Goal: Task Accomplishment & Management: Manage account settings

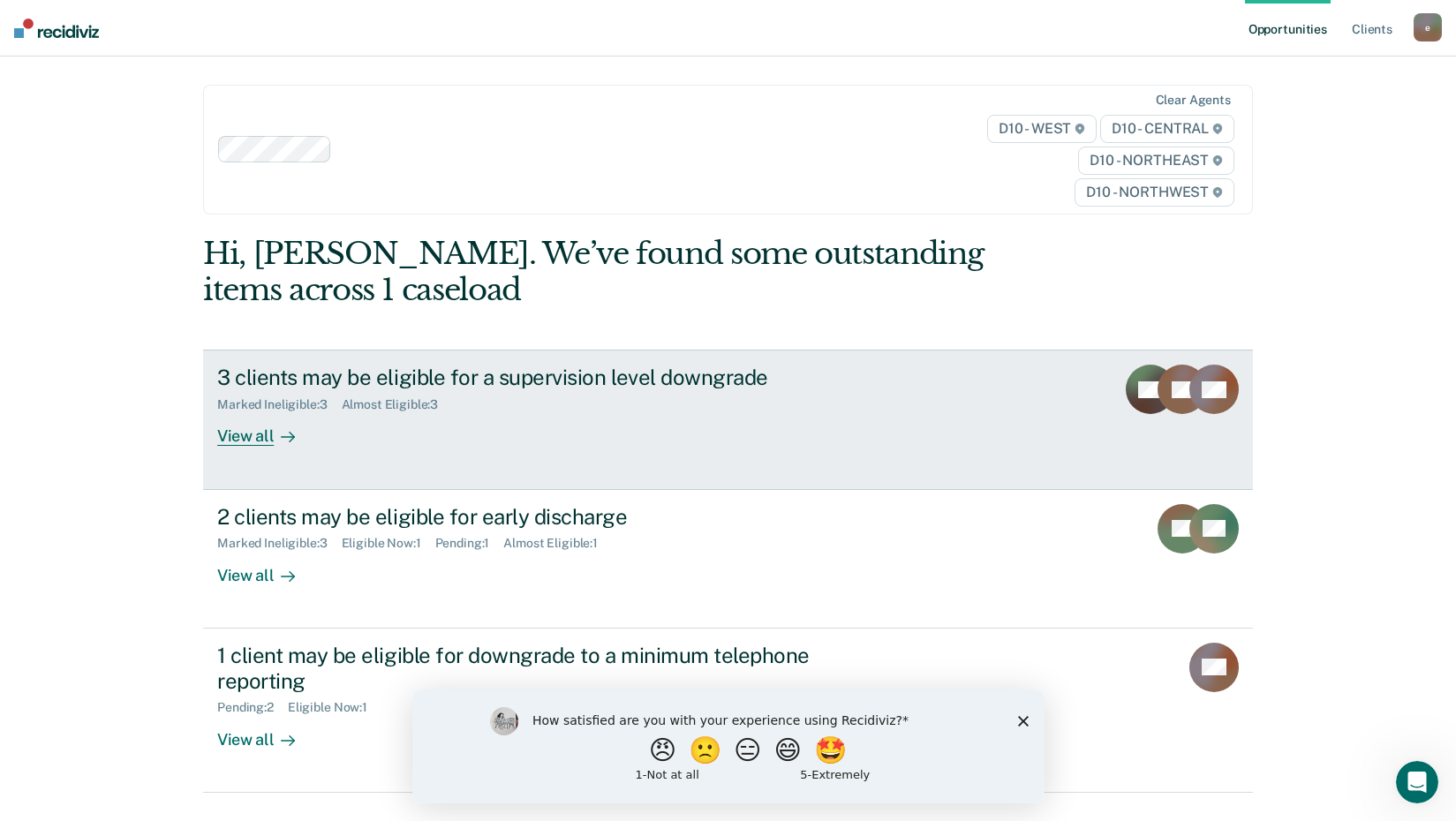
click at [251, 431] on div "View all" at bounding box center [267, 430] width 99 height 34
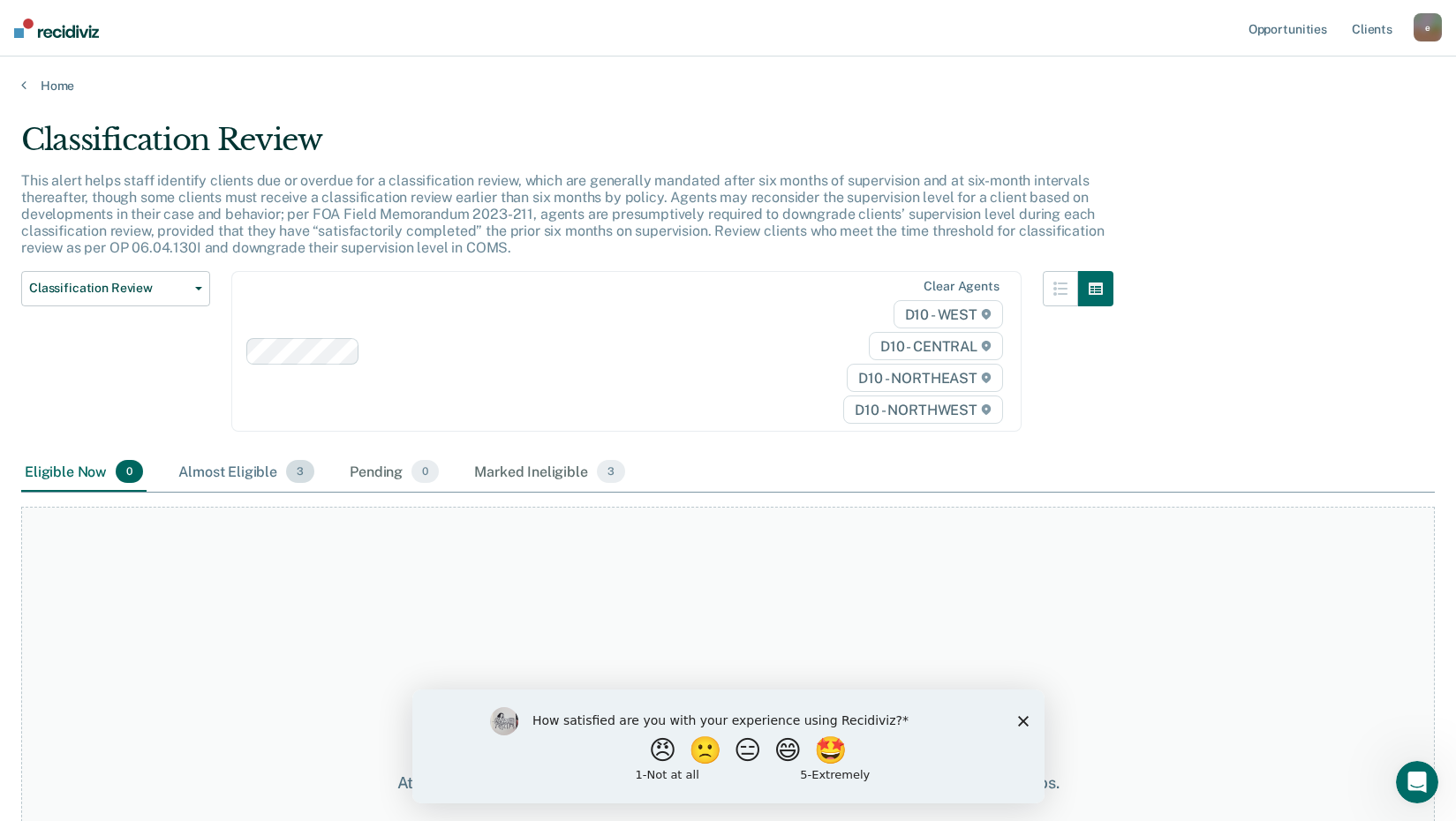
click at [216, 471] on div "Almost Eligible 3" at bounding box center [247, 472] width 143 height 39
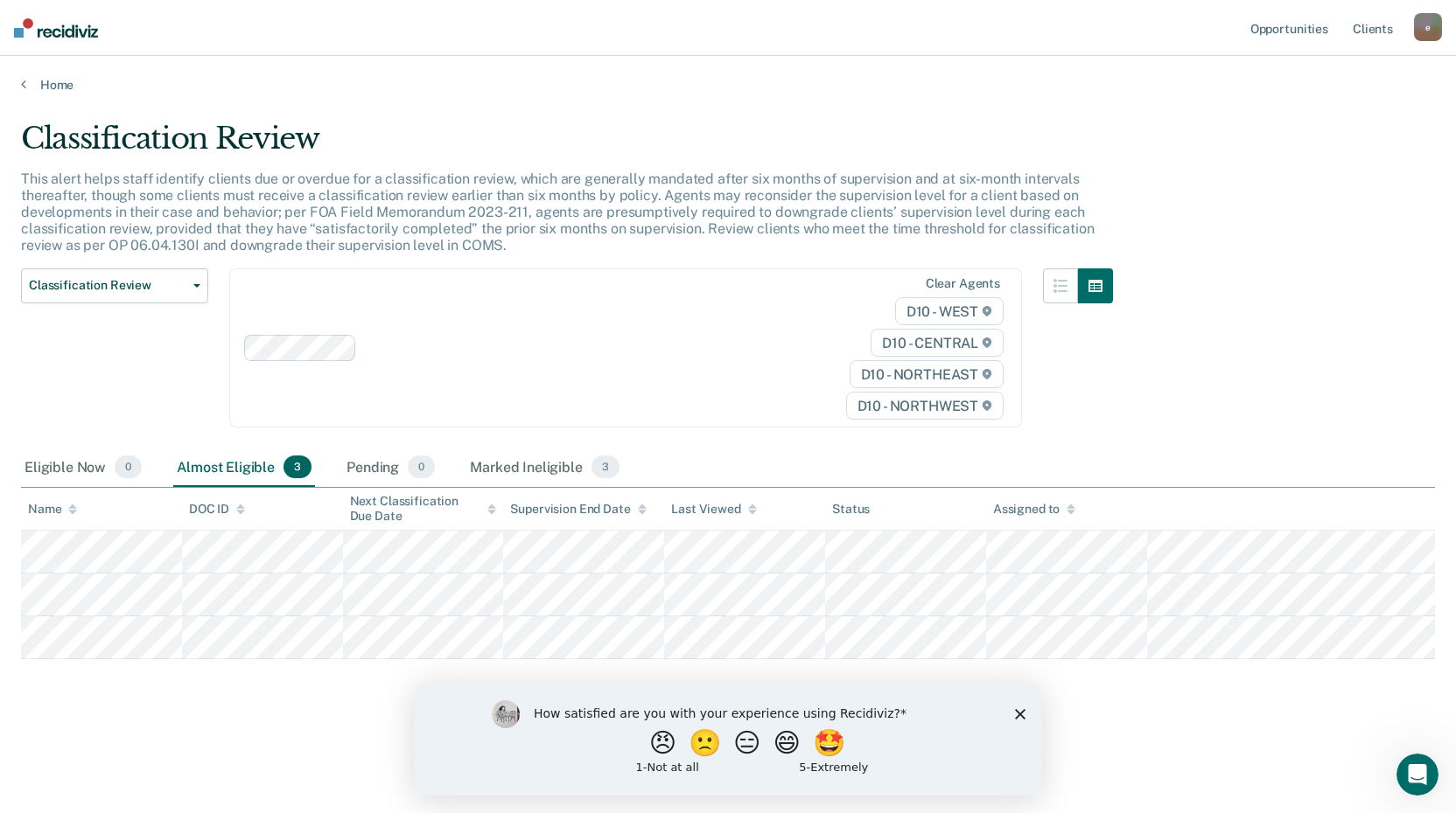
click at [1018, 712] on icon "Close survey" at bounding box center [1020, 713] width 10 height 10
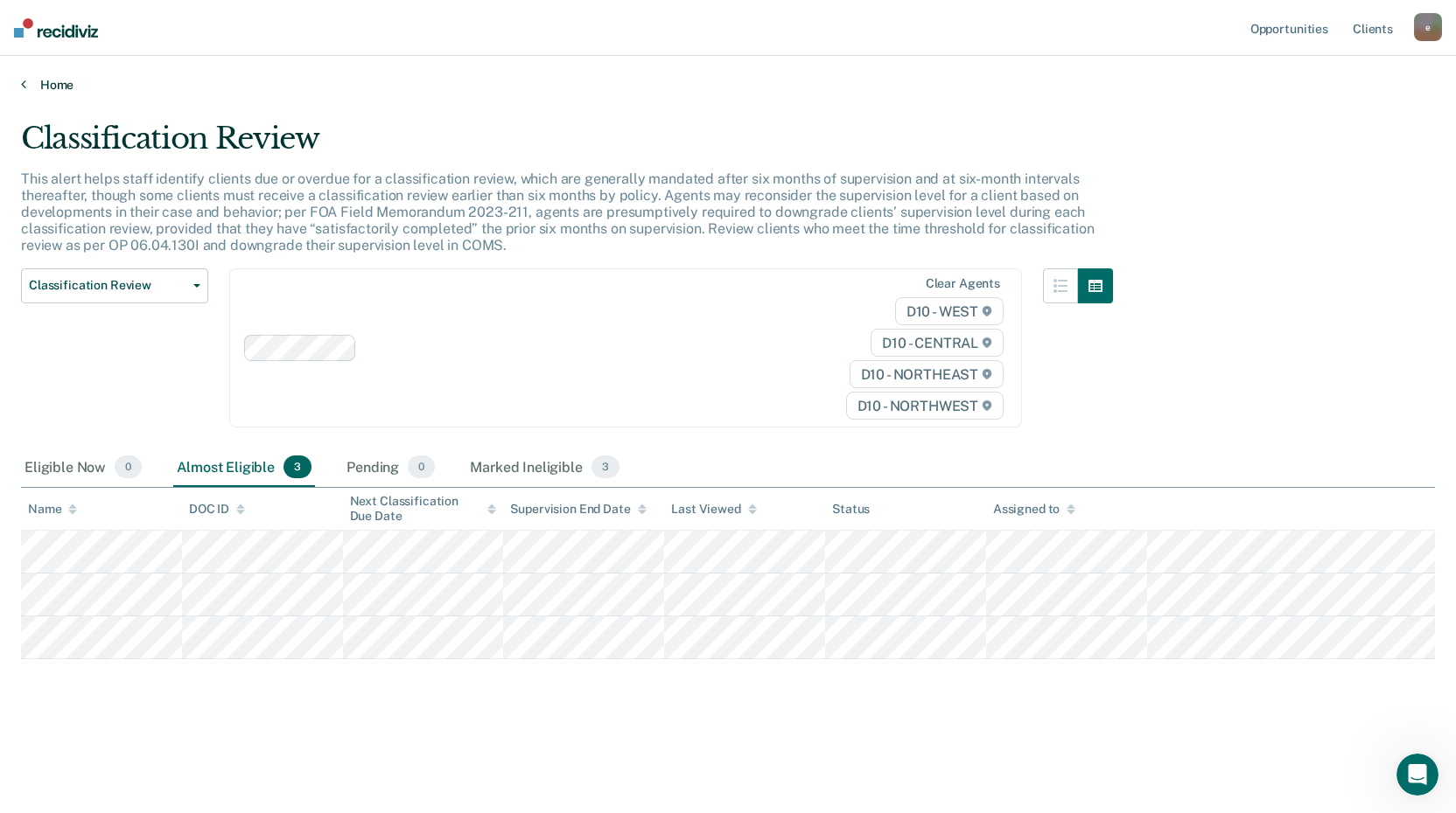
click at [24, 82] on icon at bounding box center [24, 84] width 6 height 14
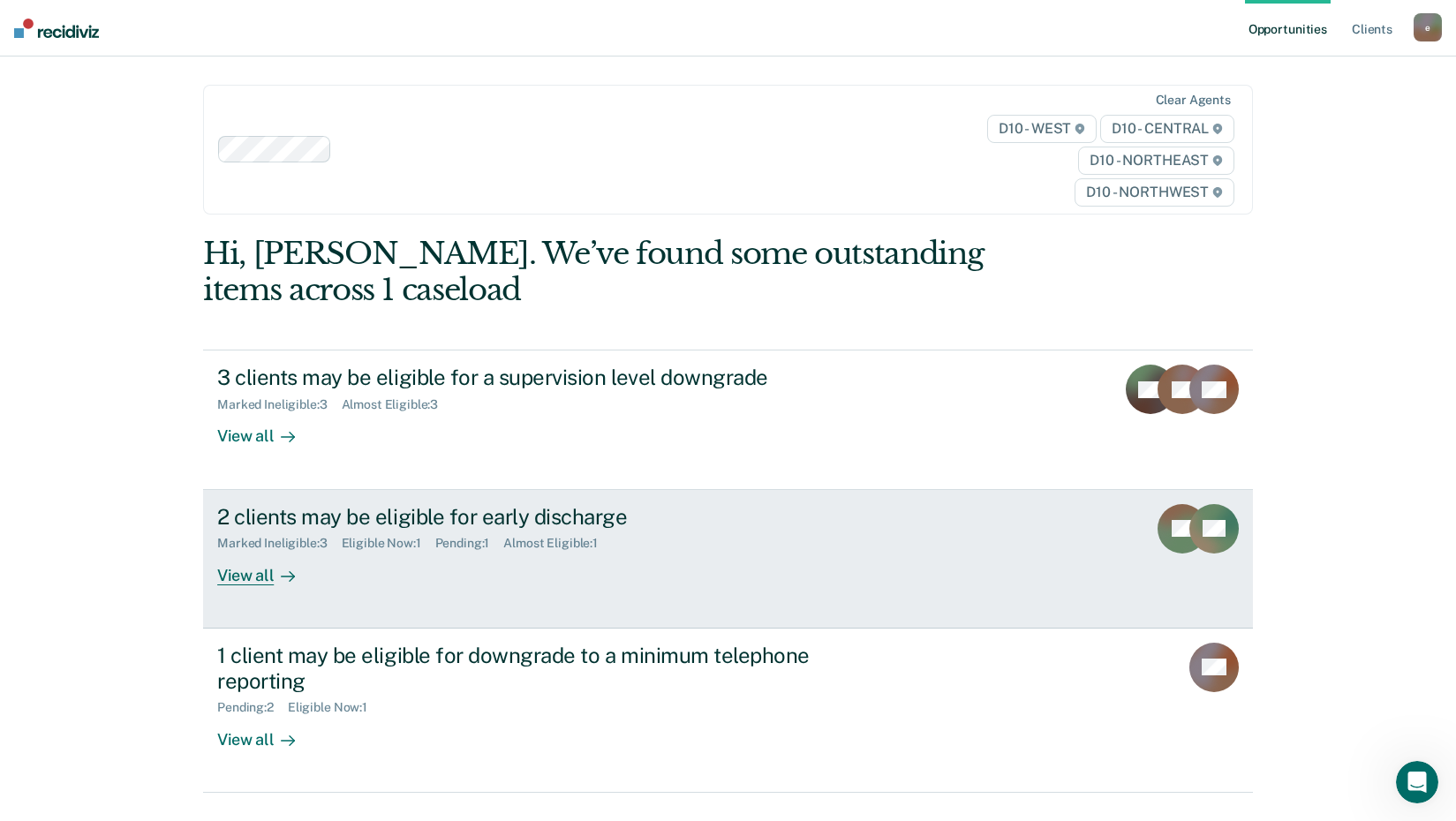
click at [294, 512] on div "2 clients may be eligible for early discharge" at bounding box center [527, 517] width 620 height 26
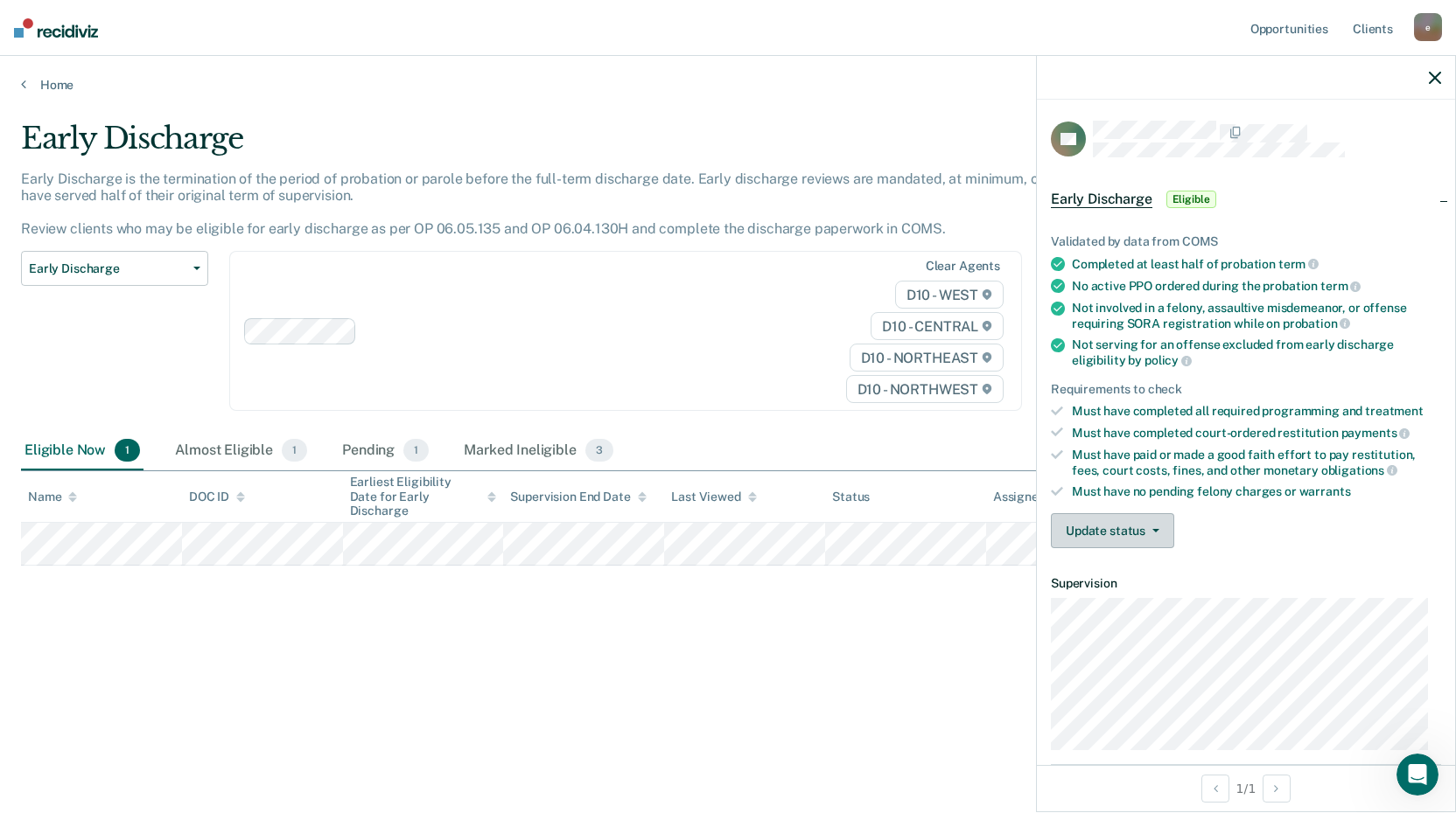
click at [1138, 530] on button "Update status" at bounding box center [1113, 530] width 124 height 35
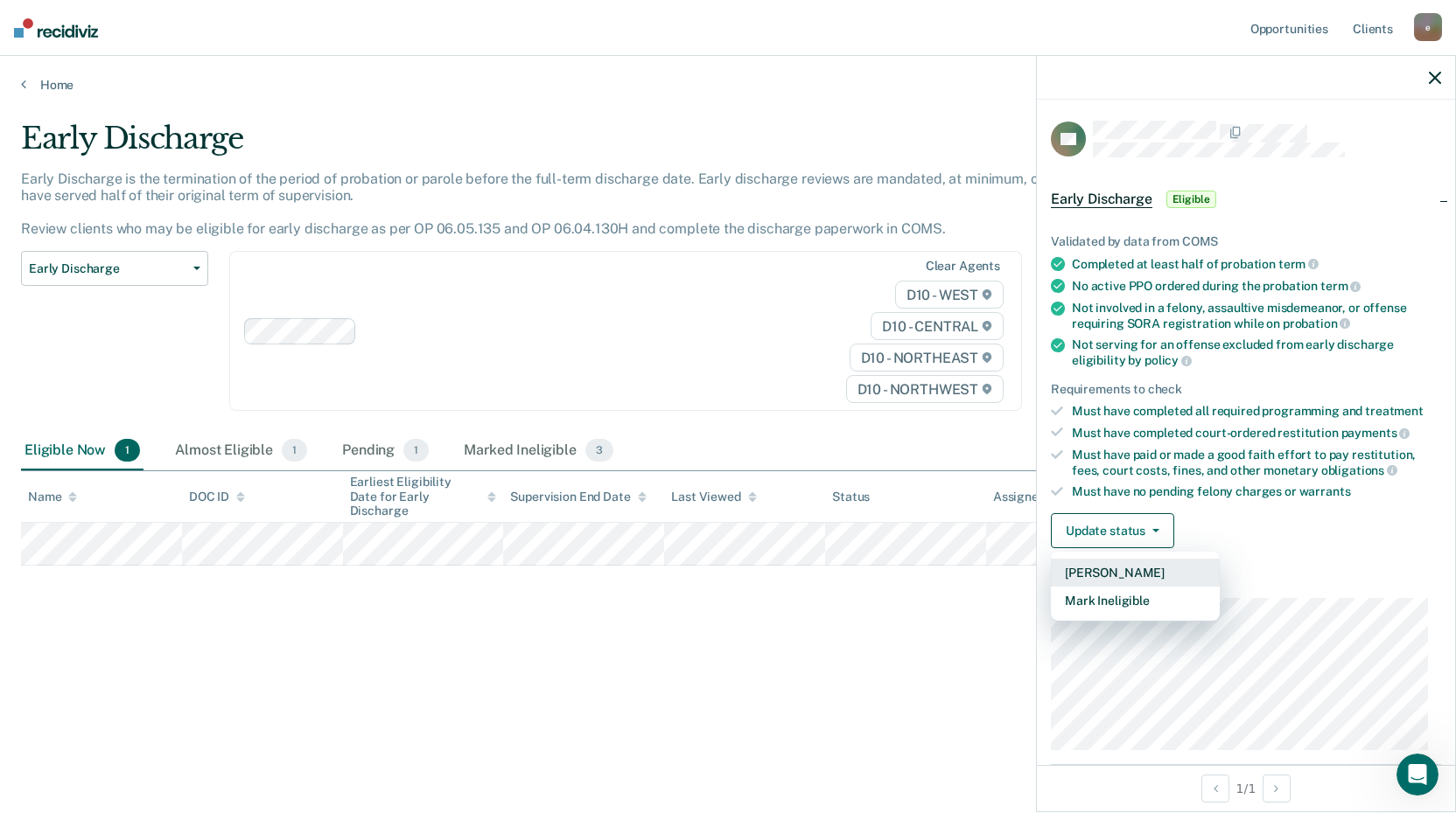
click at [1142, 574] on button "[PERSON_NAME]" at bounding box center [1135, 573] width 169 height 28
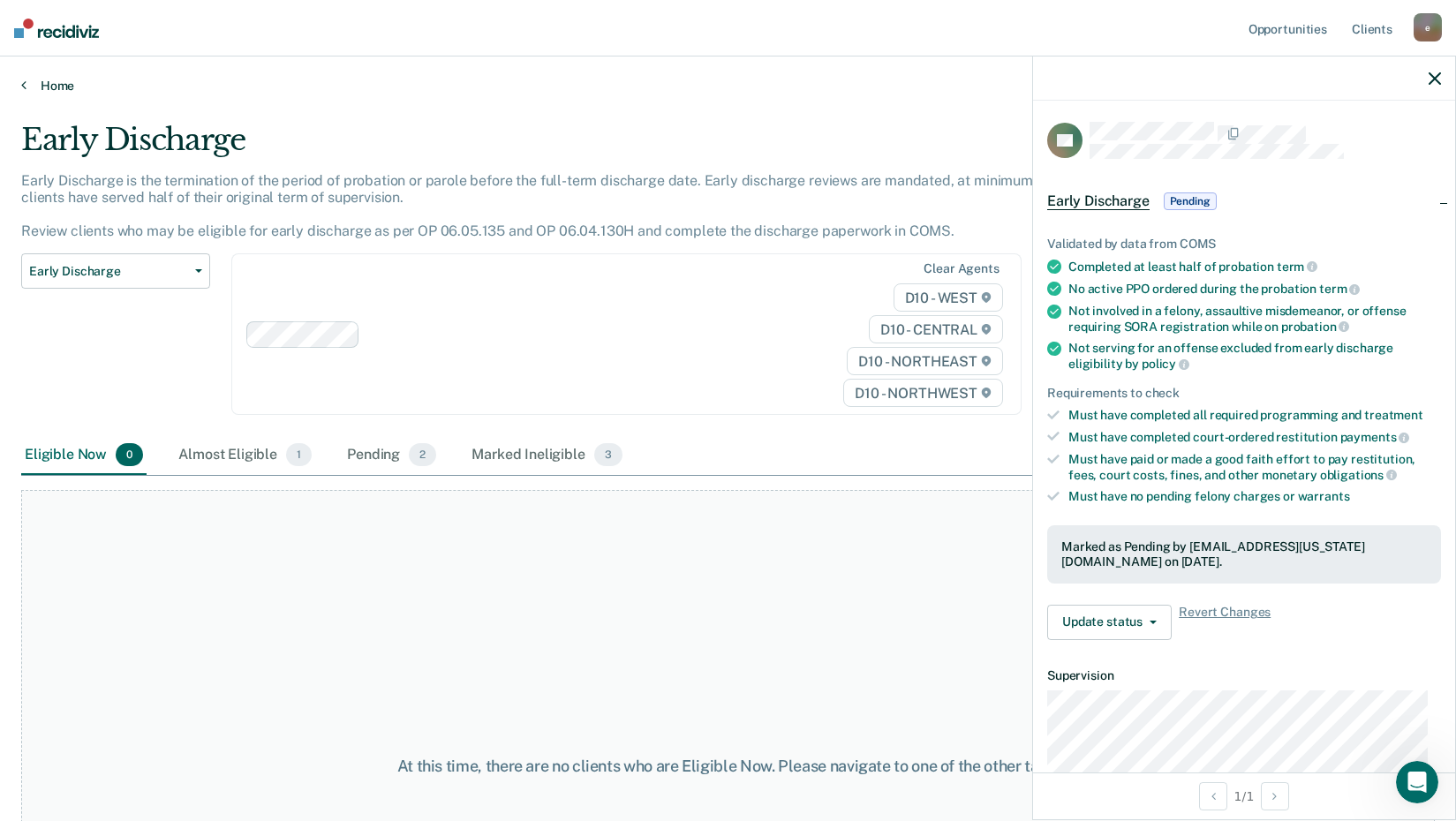
click at [27, 86] on link "Home" at bounding box center [728, 86] width 1414 height 16
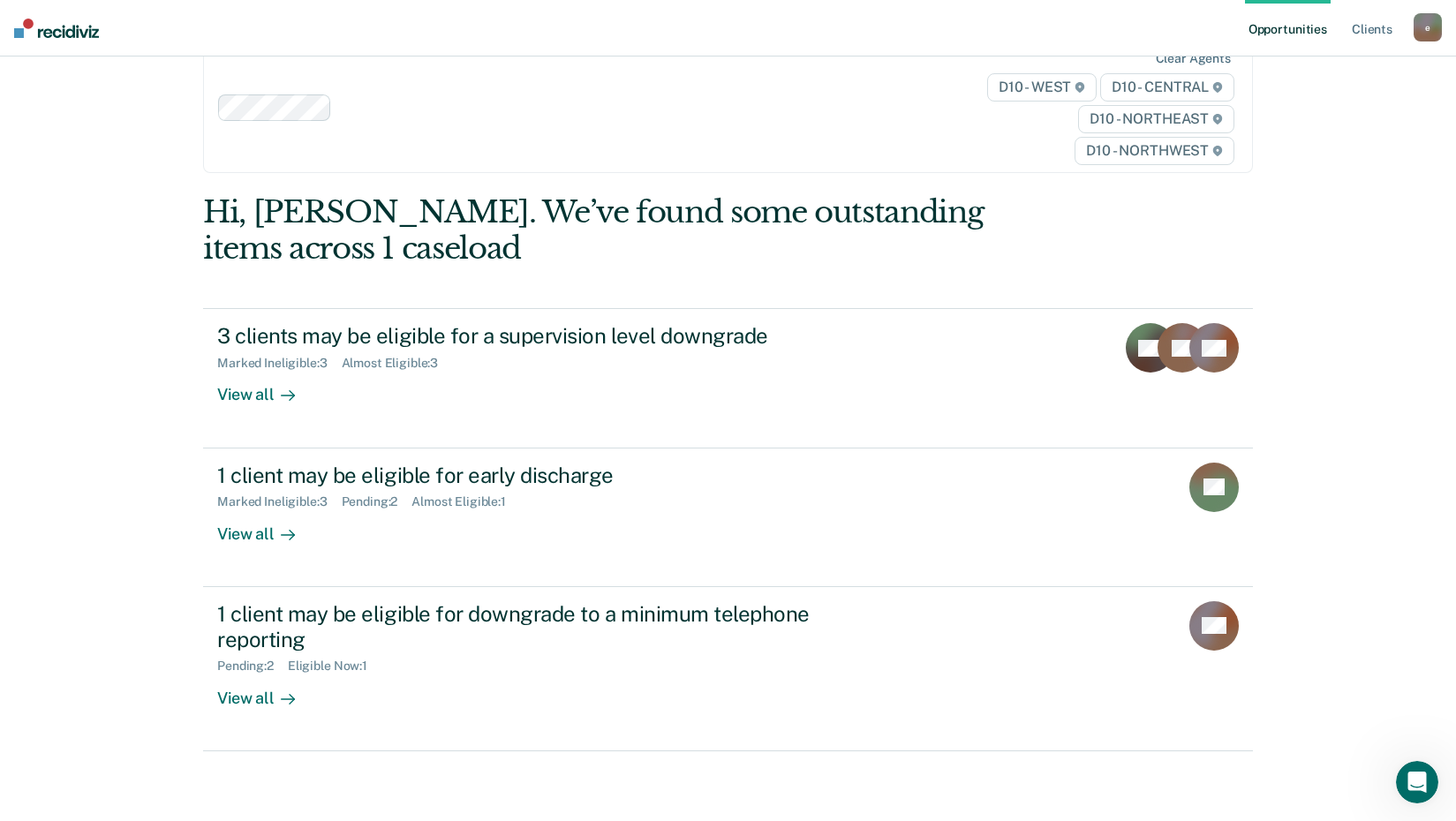
scroll to position [80, 0]
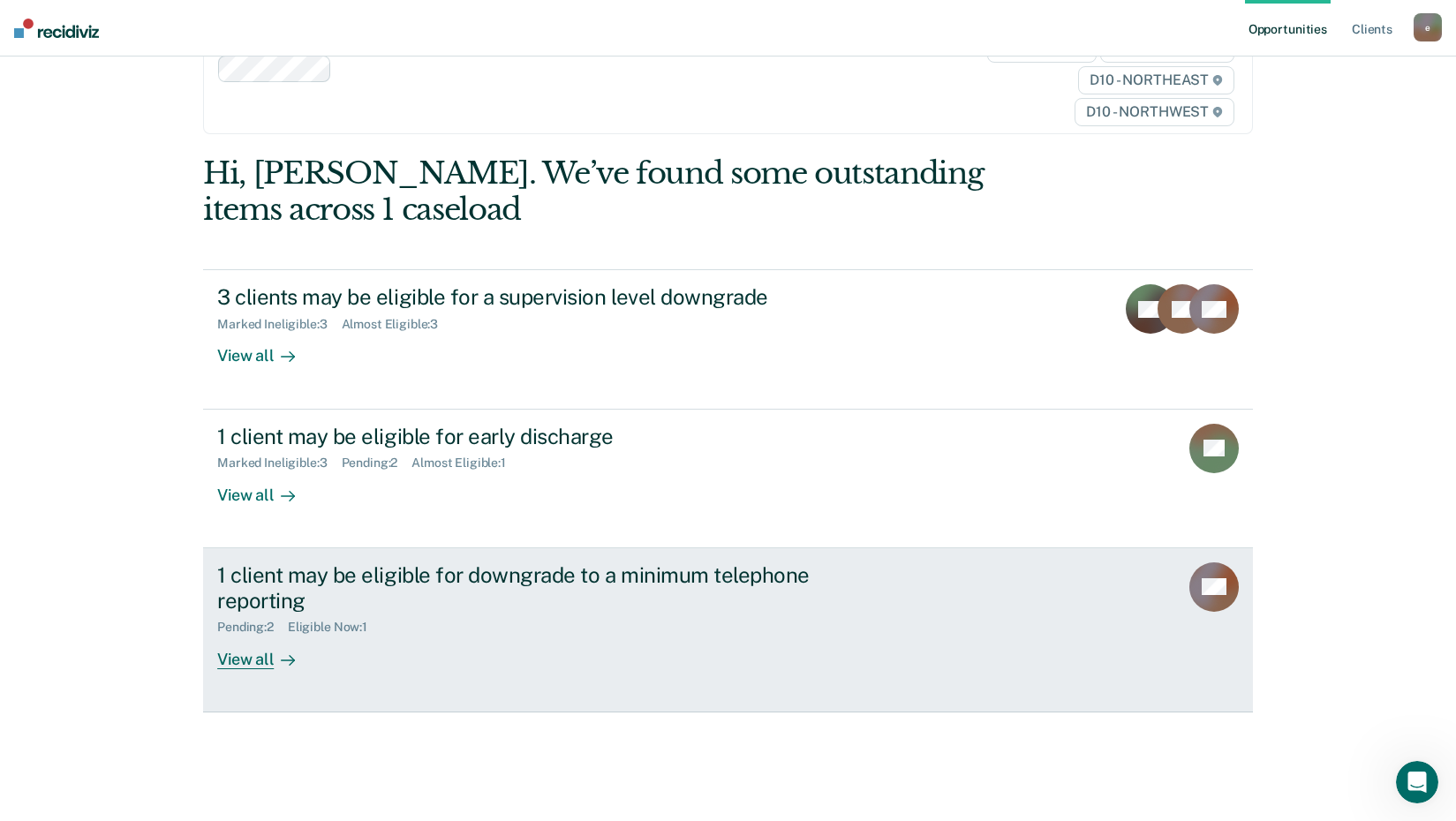
click at [284, 573] on div "1 client may be eligible for downgrade to a minimum telephone reporting" at bounding box center [527, 589] width 620 height 51
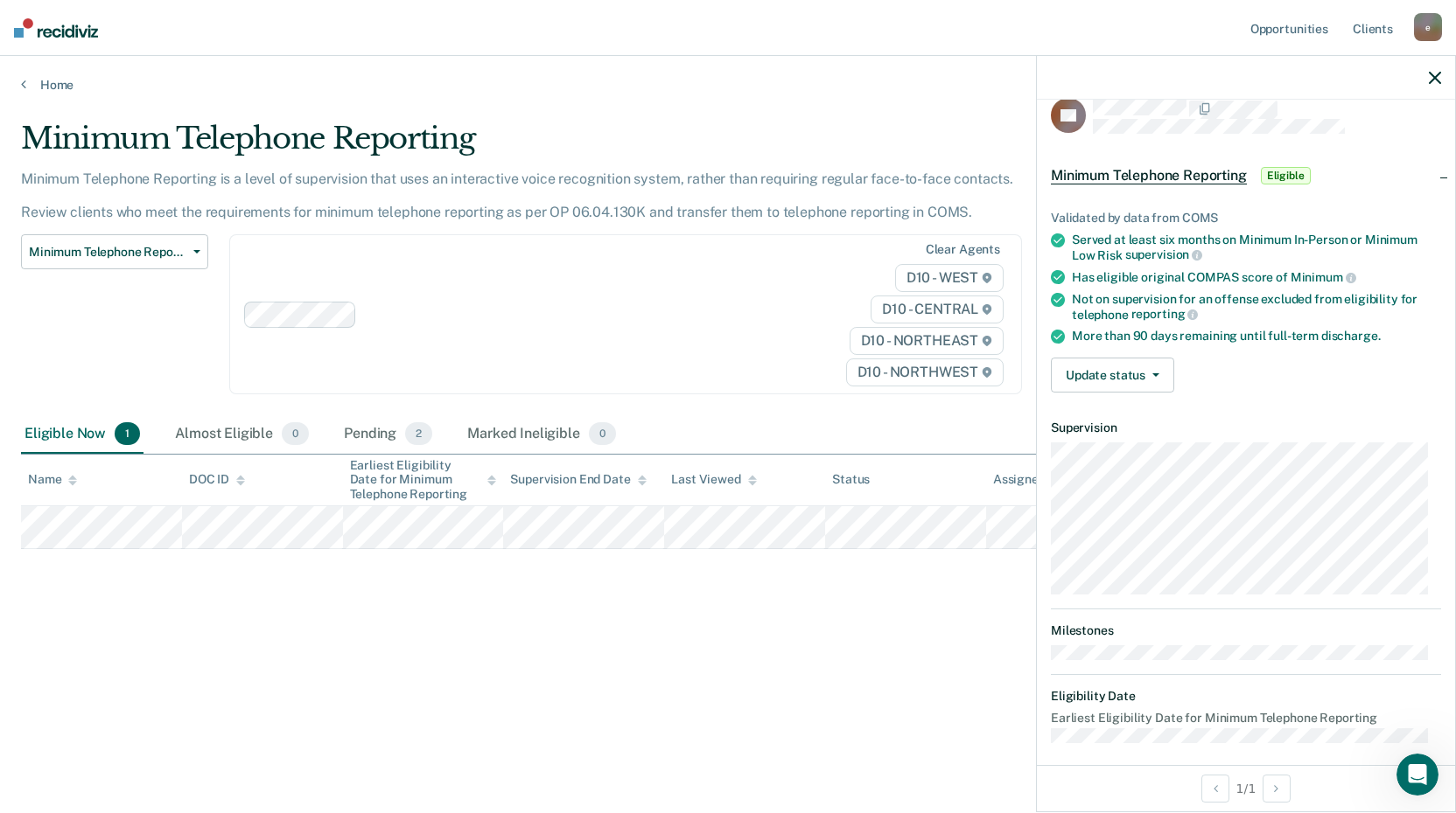
scroll to position [35, 0]
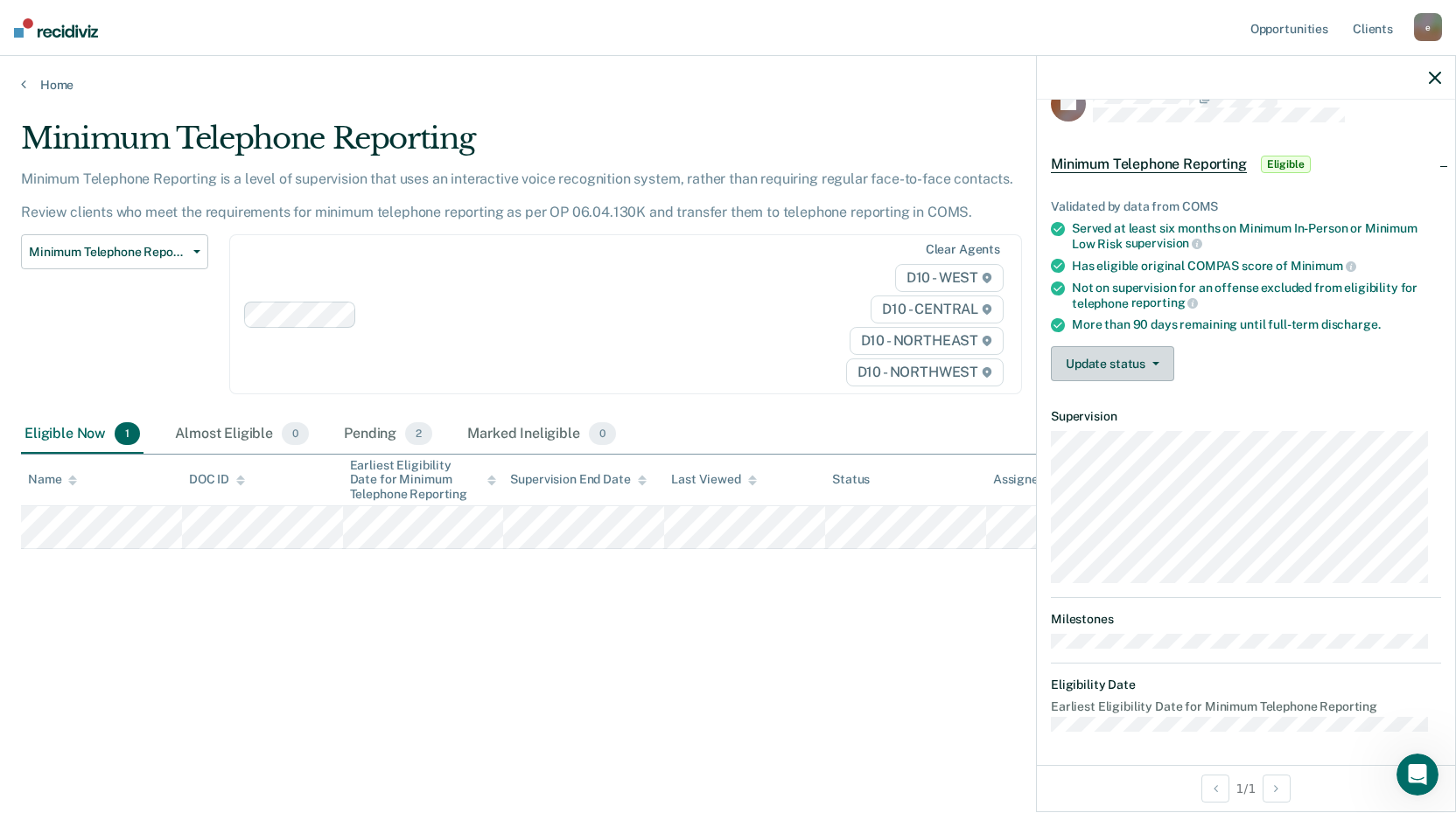
click at [1144, 358] on button "Update status" at bounding box center [1113, 363] width 124 height 35
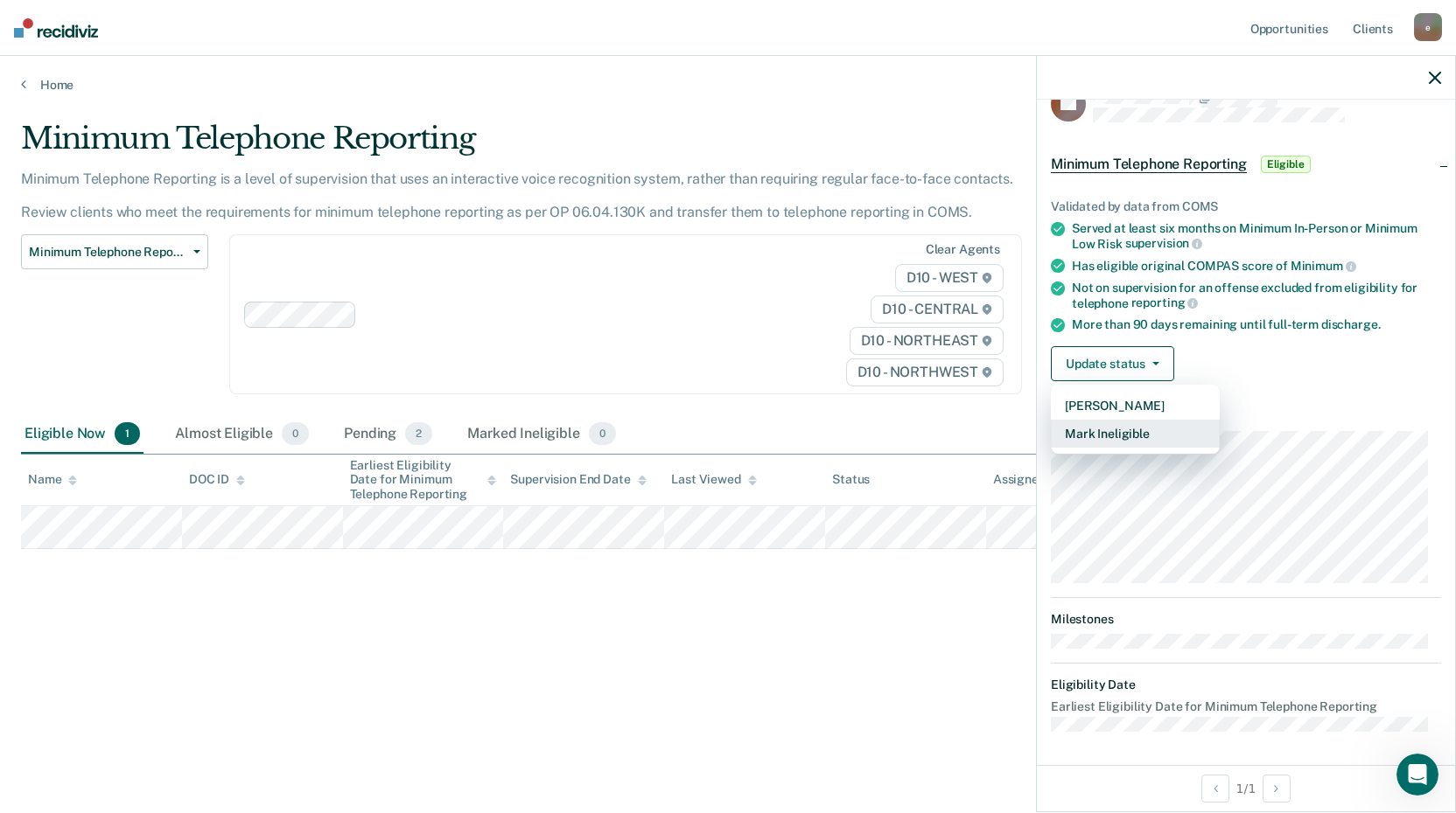
click at [1113, 435] on button "Mark Ineligible" at bounding box center [1135, 434] width 169 height 28
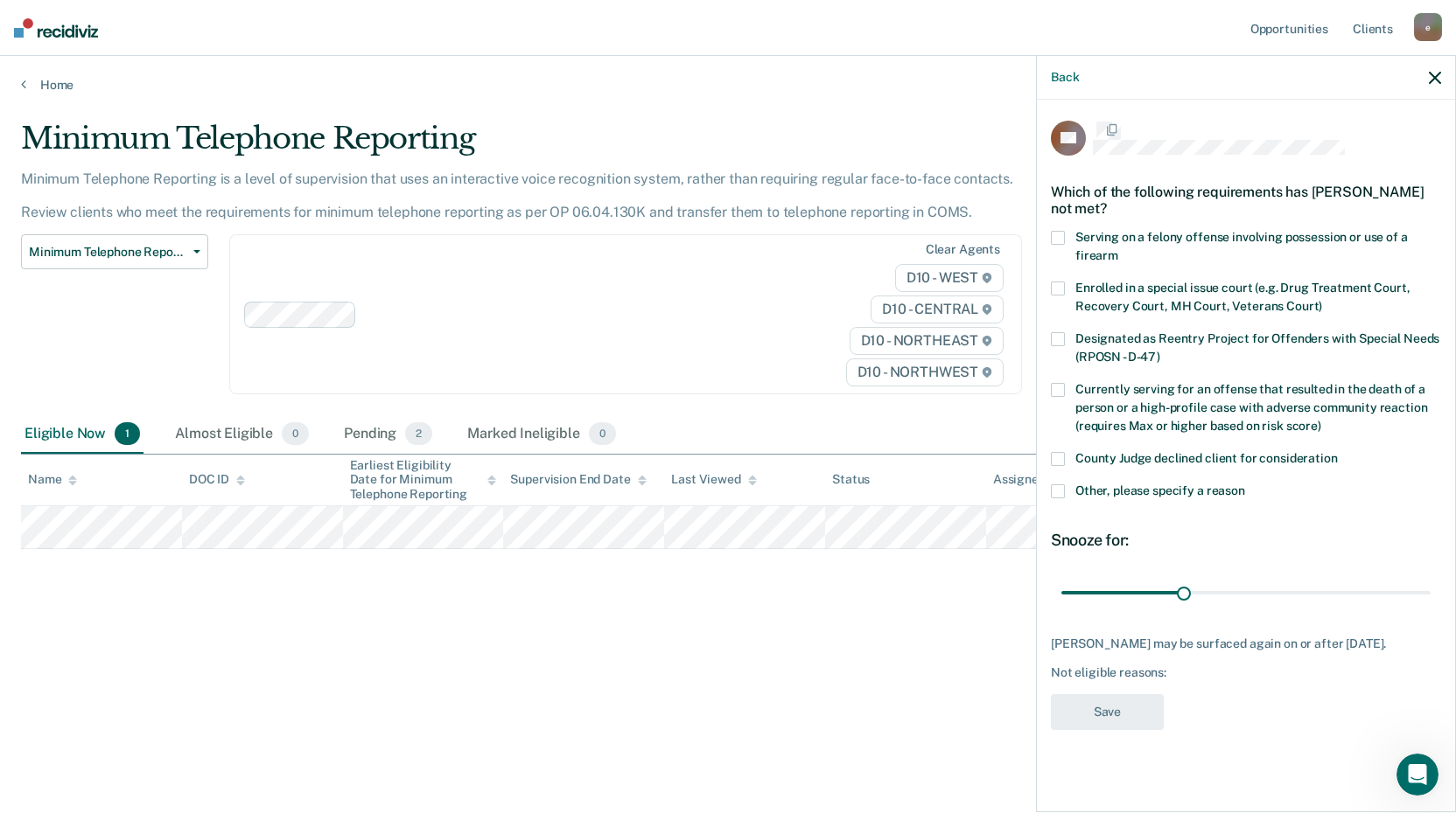
scroll to position [0, 0]
click at [1054, 492] on span at bounding box center [1058, 493] width 14 height 14
click at [1246, 487] on input "Other, please specify a reason" at bounding box center [1246, 487] width 0 height 0
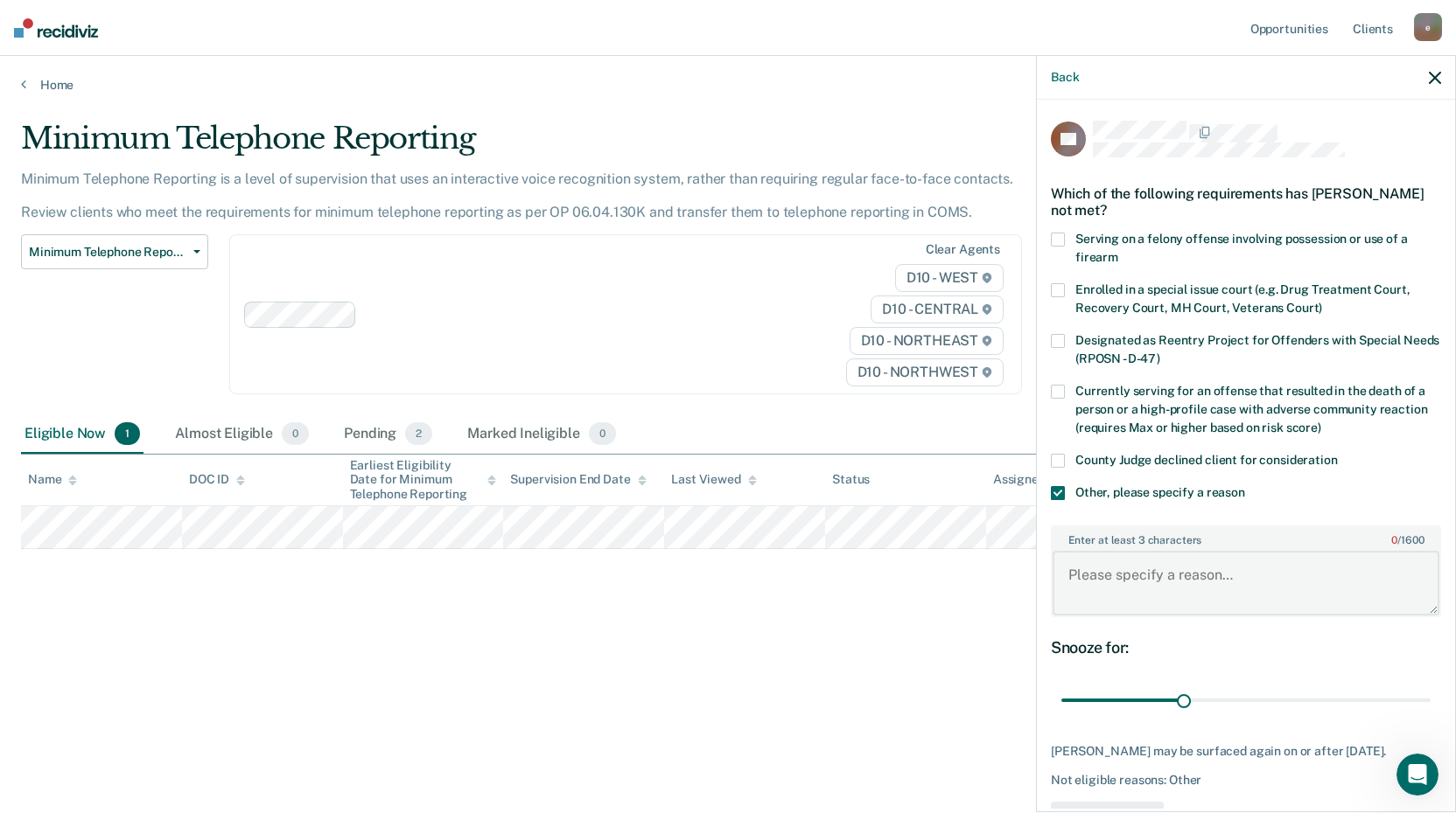
click at [1128, 579] on textarea "Enter at least 3 characters 0 / 1600" at bounding box center [1247, 583] width 387 height 65
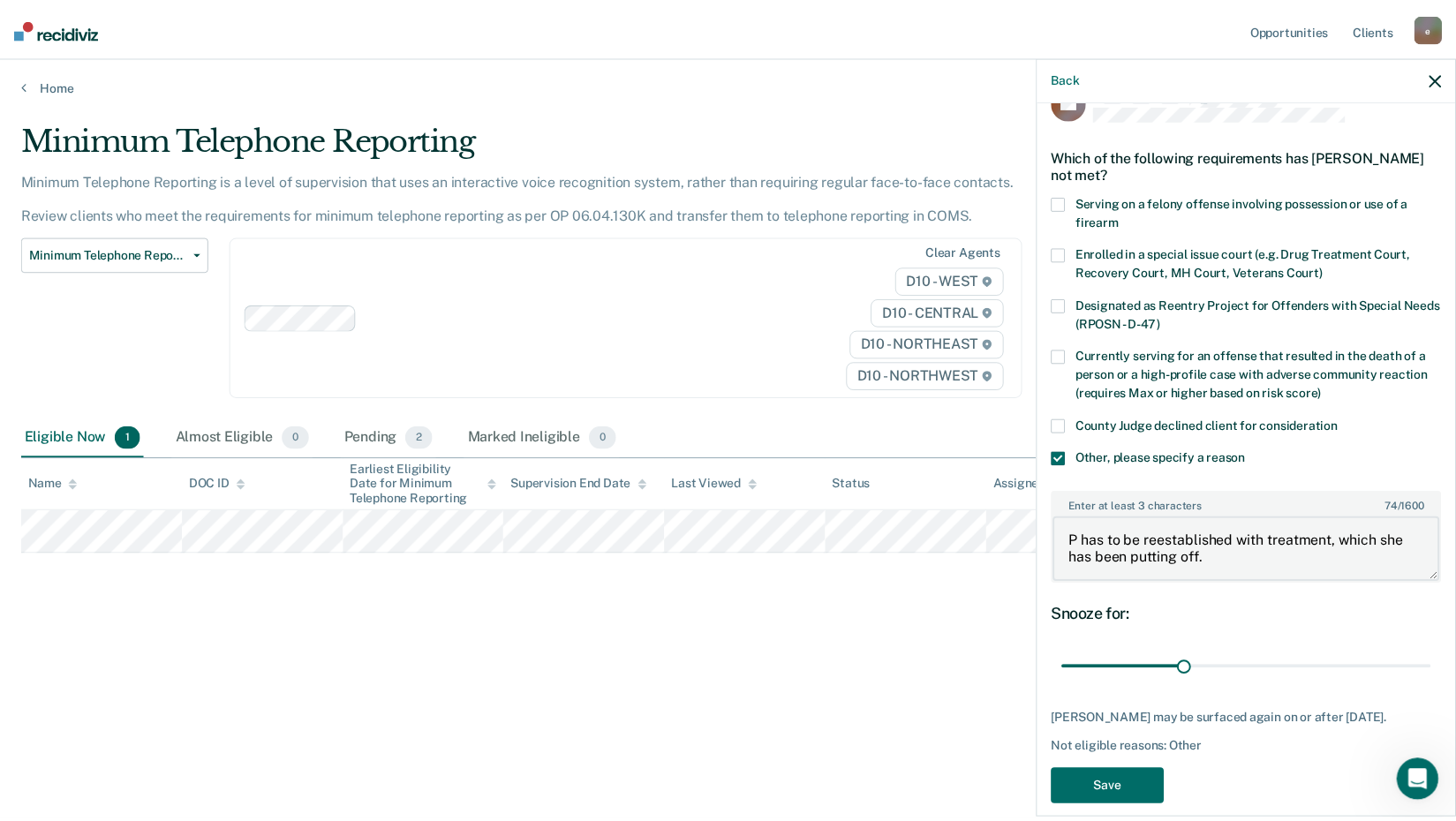
scroll to position [59, 0]
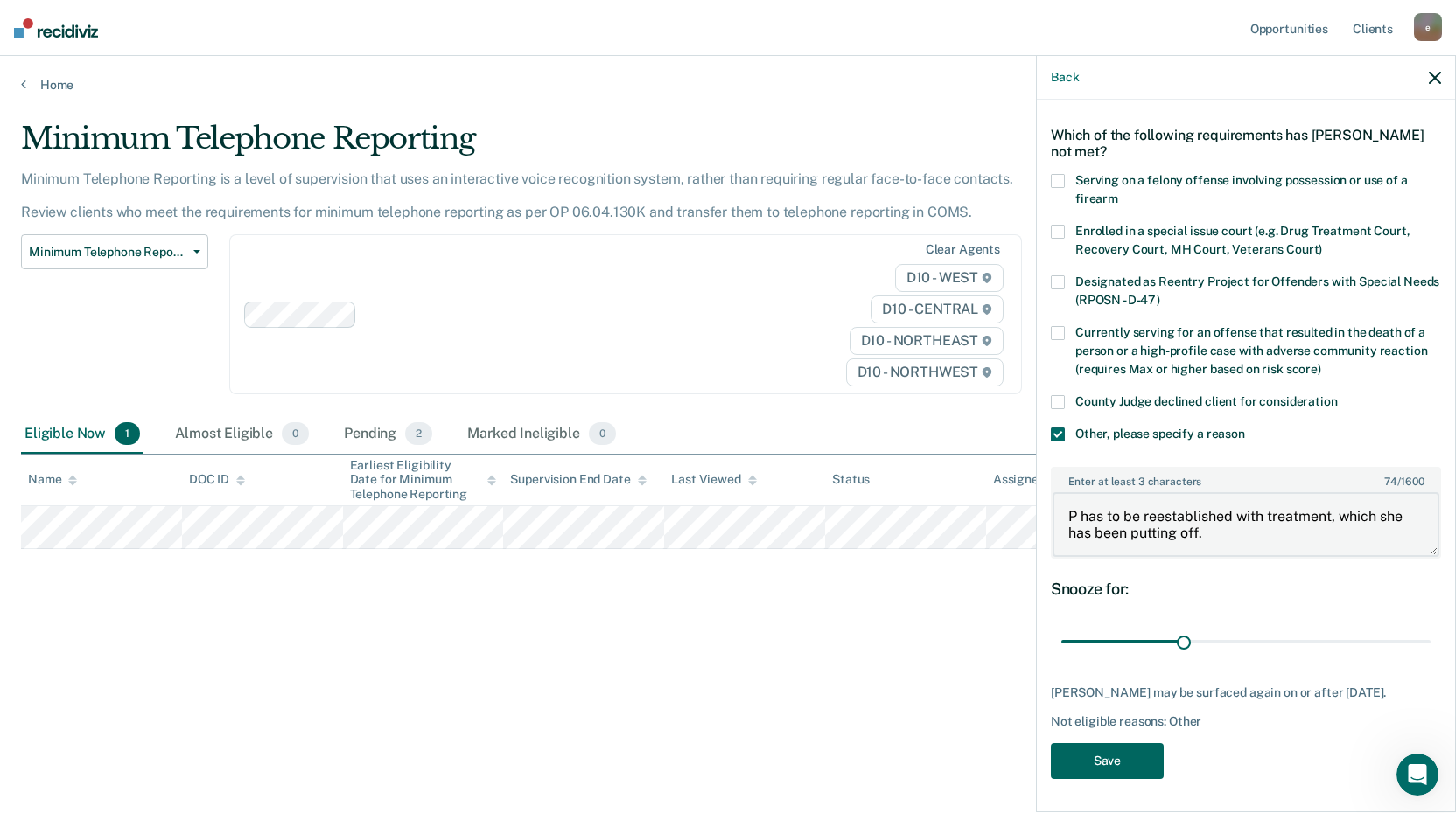
type textarea "P has to be reestablished with treatment, which she has been putting off."
click at [1123, 755] on button "Save" at bounding box center [1108, 761] width 113 height 36
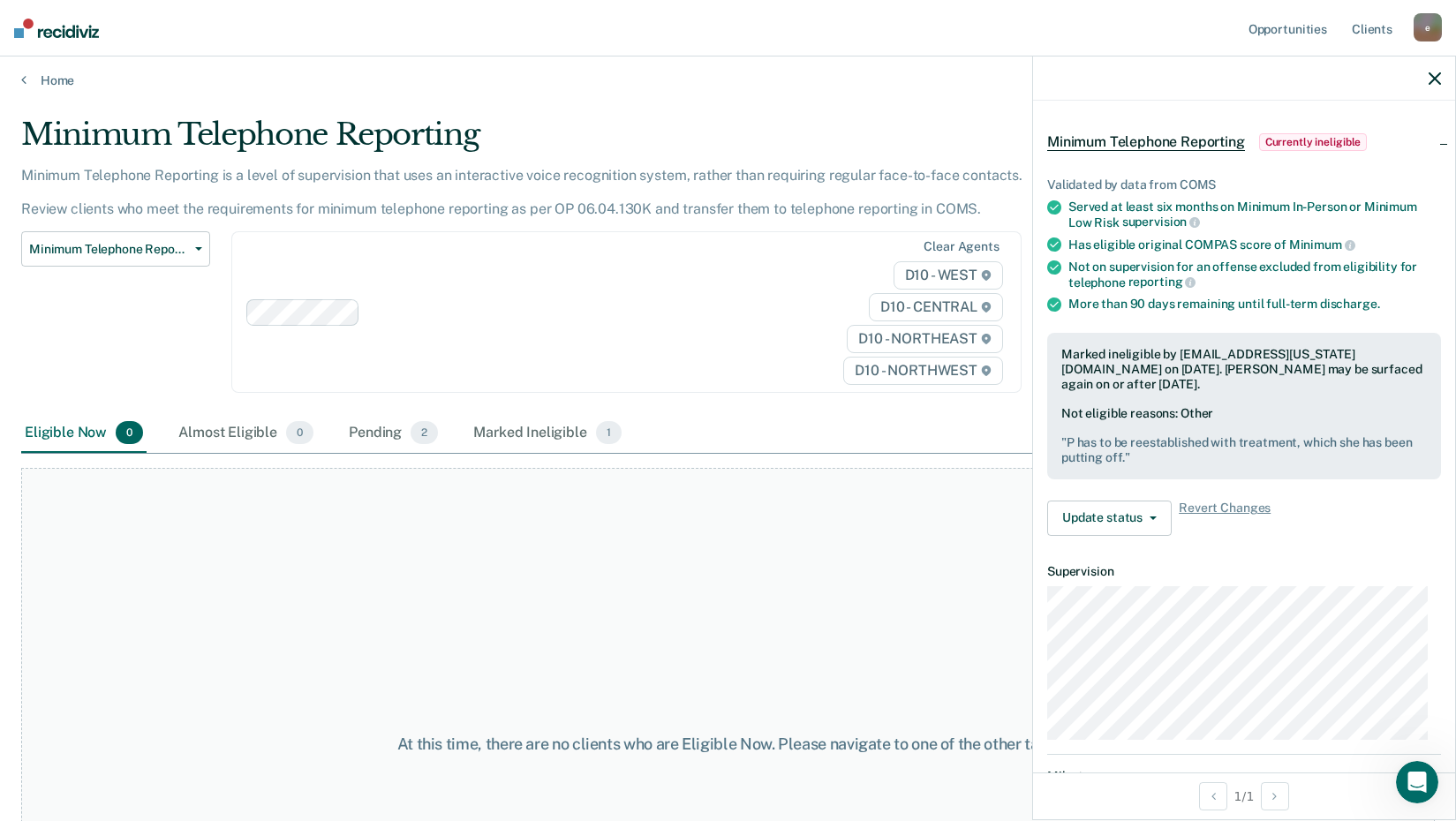
scroll to position [0, 0]
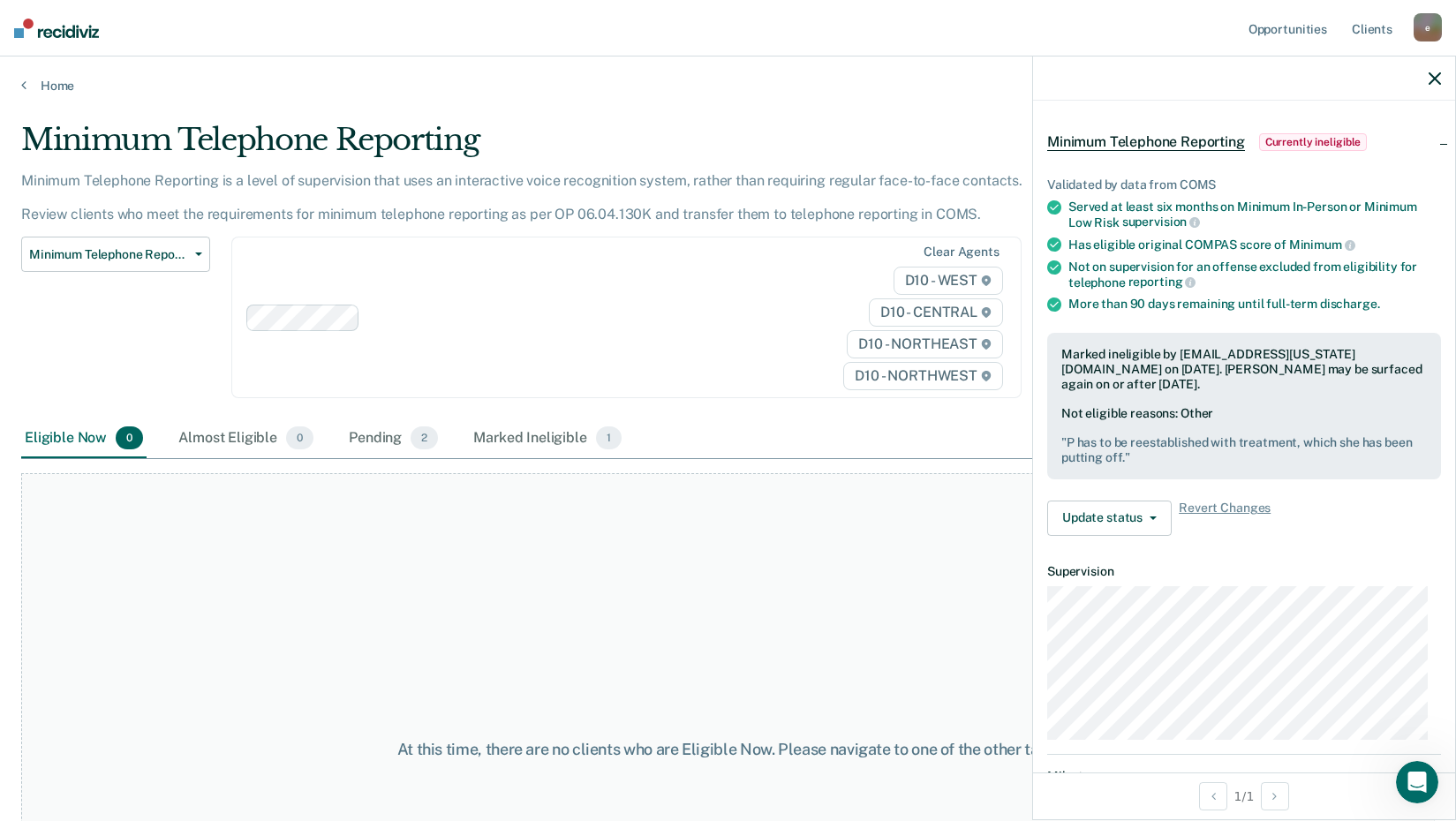
click at [1435, 76] on icon "button" at bounding box center [1434, 78] width 12 height 12
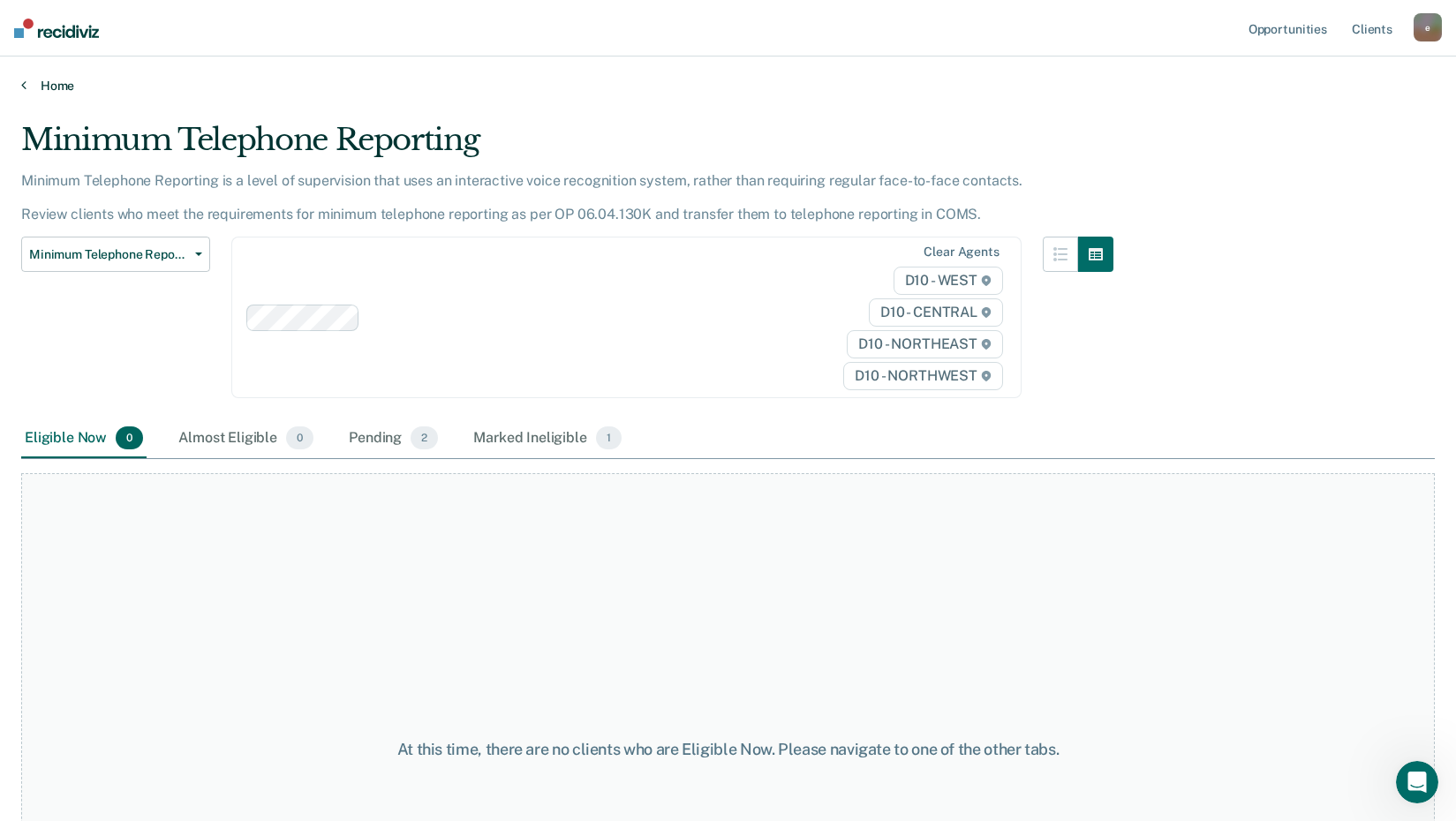
click at [28, 81] on link "Home" at bounding box center [728, 86] width 1414 height 16
